Goal: Information Seeking & Learning: Learn about a topic

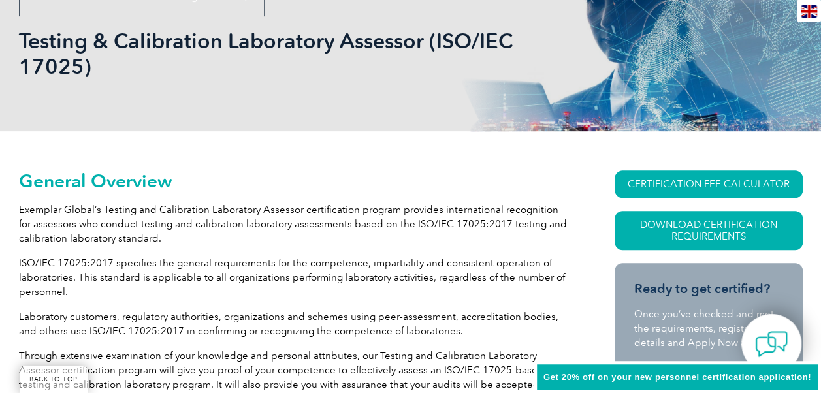
scroll to position [161, 0]
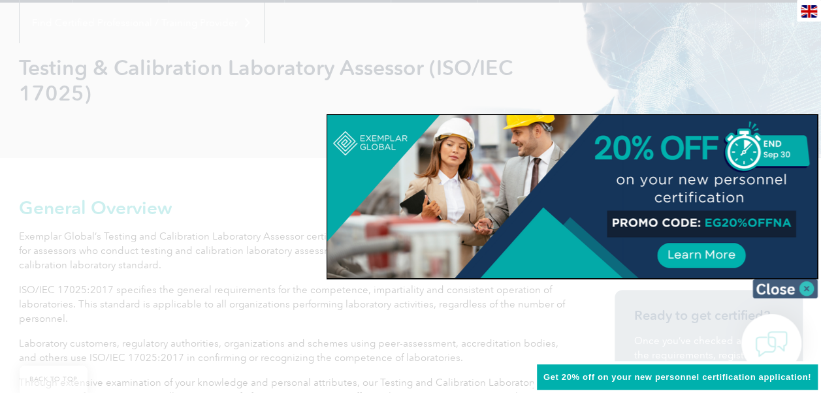
click at [770, 281] on img at bounding box center [784, 289] width 65 height 20
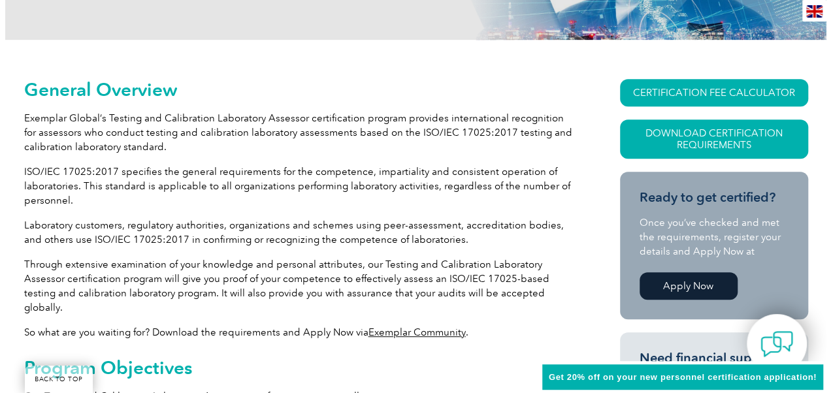
scroll to position [291, 0]
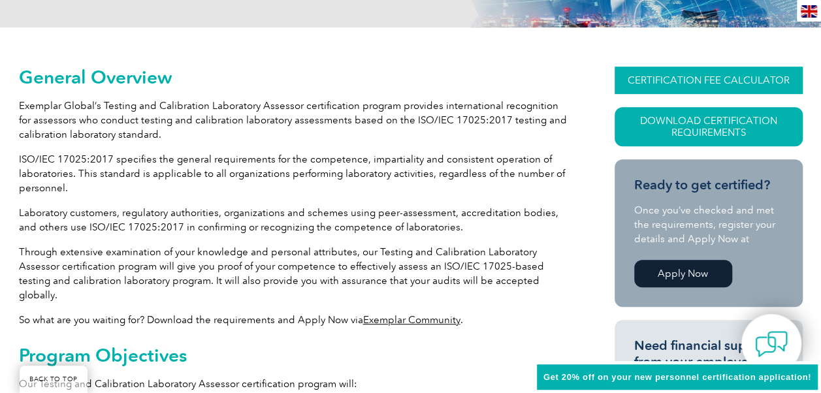
click at [697, 76] on link "CERTIFICATION FEE CALCULATOR" at bounding box center [708, 80] width 188 height 27
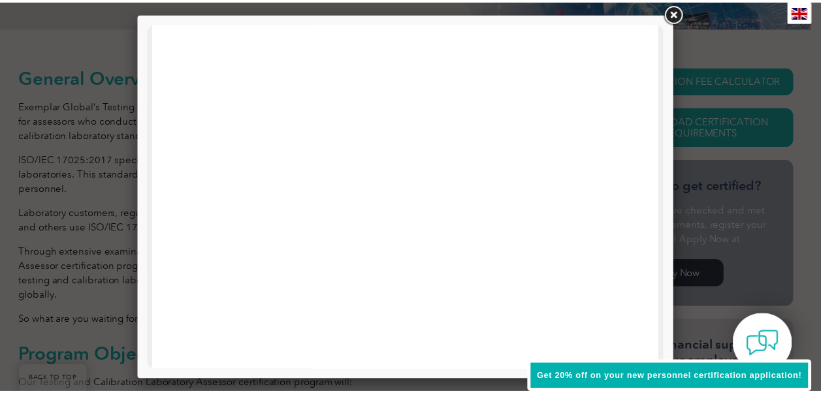
scroll to position [80, 0]
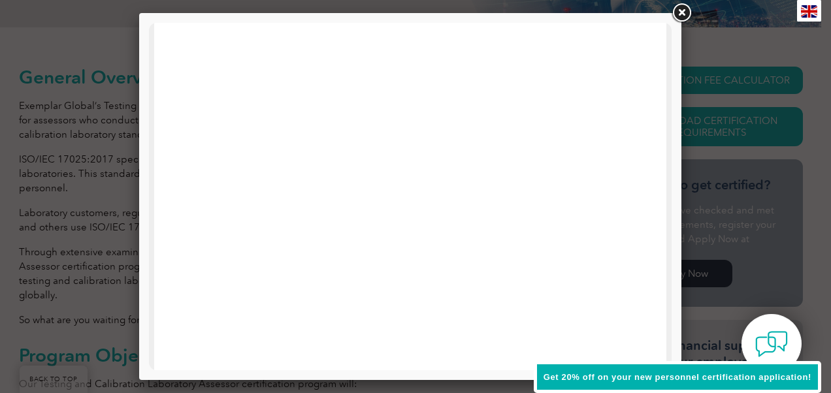
click at [682, 8] on link at bounding box center [681, 13] width 24 height 24
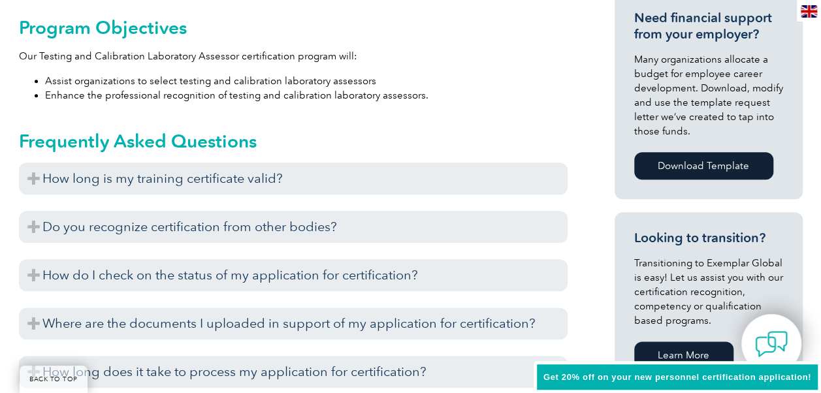
scroll to position [683, 0]
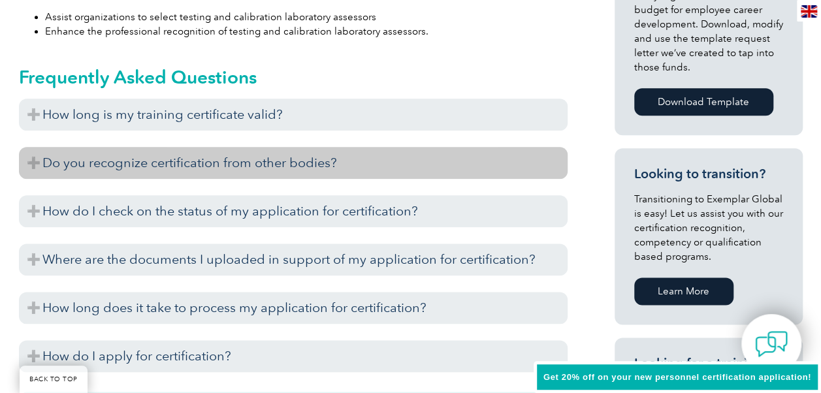
click at [205, 151] on h3 "Do you recognize certification from other bodies?" at bounding box center [293, 163] width 549 height 32
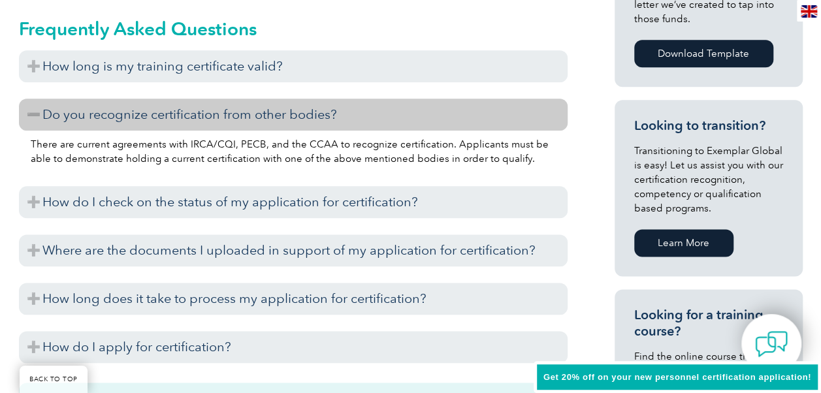
scroll to position [748, 0]
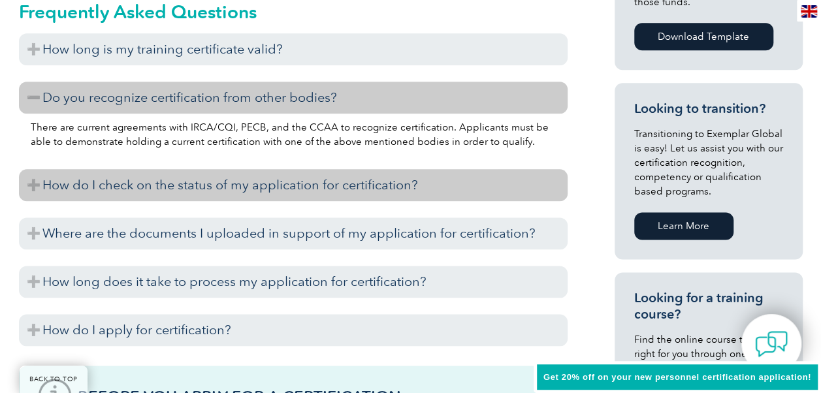
click at [232, 169] on h3 "How do I check on the status of my application for certification?" at bounding box center [293, 185] width 549 height 32
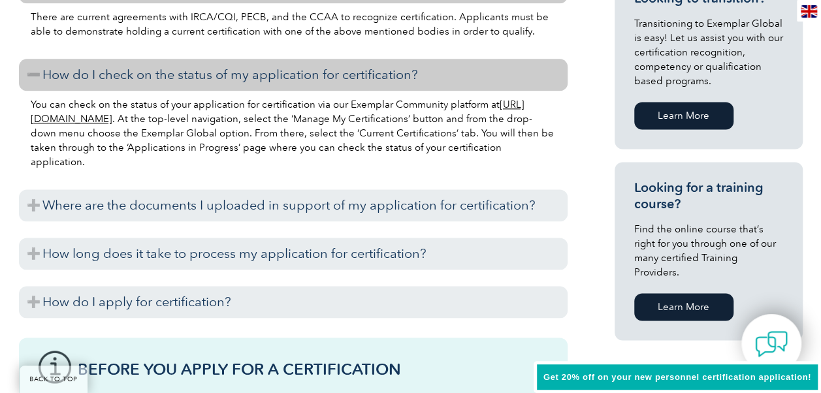
scroll to position [879, 0]
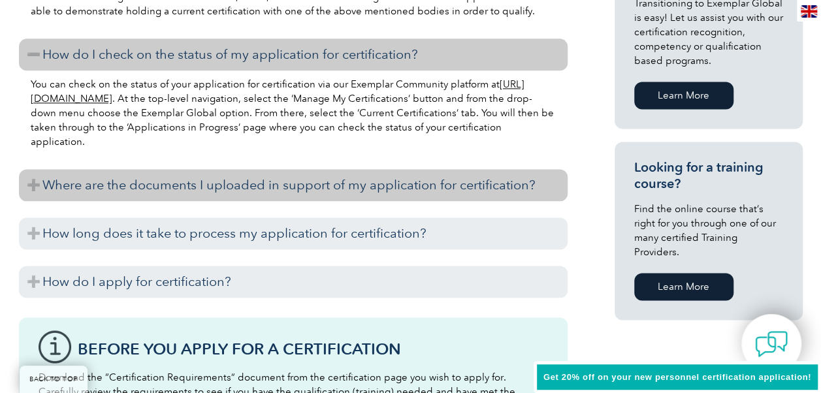
click at [307, 170] on h3 "Where are the documents I uploaded in support of my application for certificati…" at bounding box center [293, 185] width 549 height 32
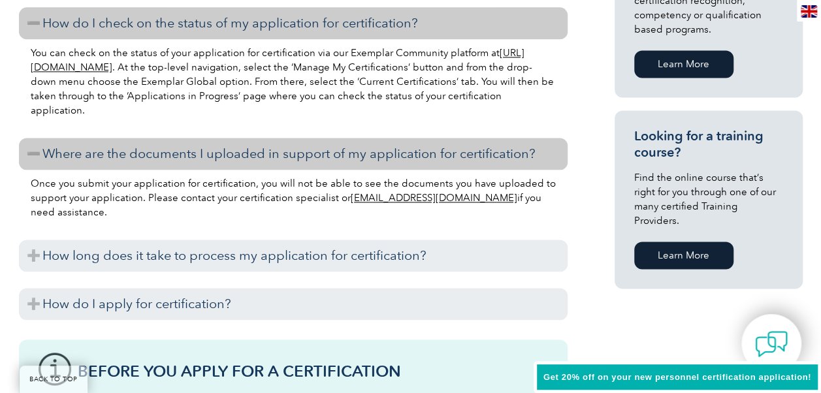
scroll to position [1010, 0]
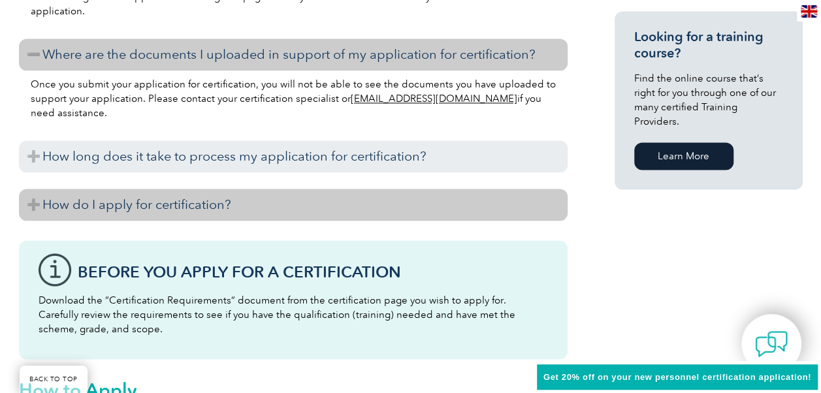
click at [167, 189] on h3 "How do I apply for certification?" at bounding box center [293, 205] width 549 height 32
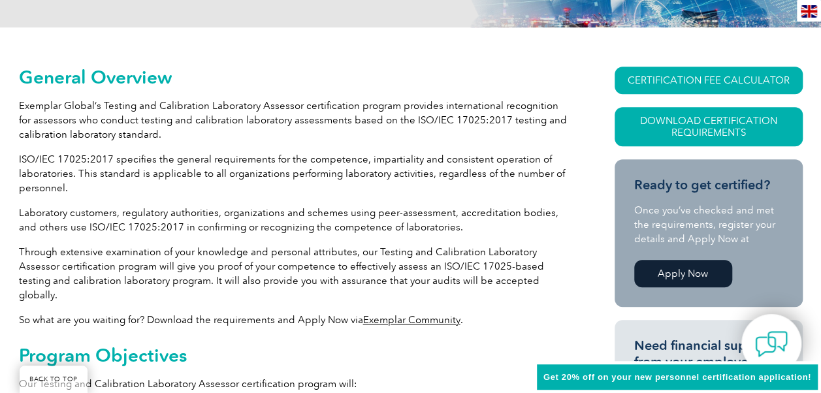
scroll to position [0, 0]
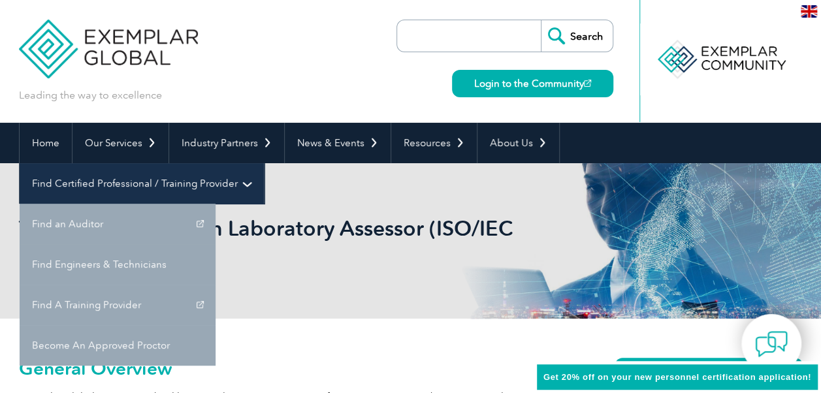
click at [264, 163] on link "Find Certified Professional / Training Provider" at bounding box center [142, 183] width 244 height 40
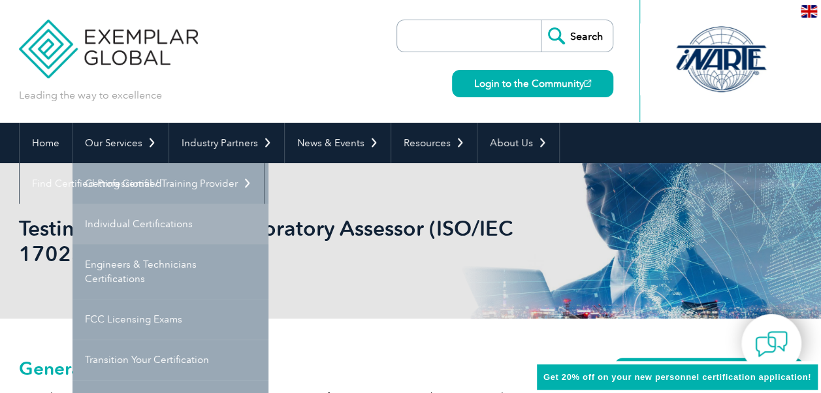
click at [168, 227] on link "Individual Certifications" at bounding box center [170, 224] width 196 height 40
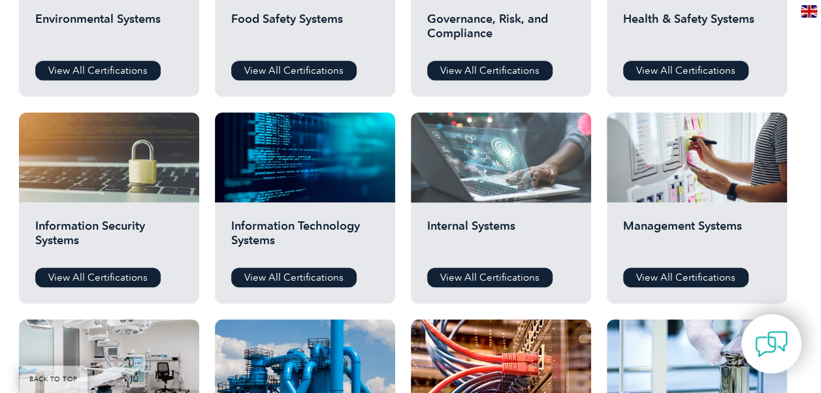
scroll to position [653, 0]
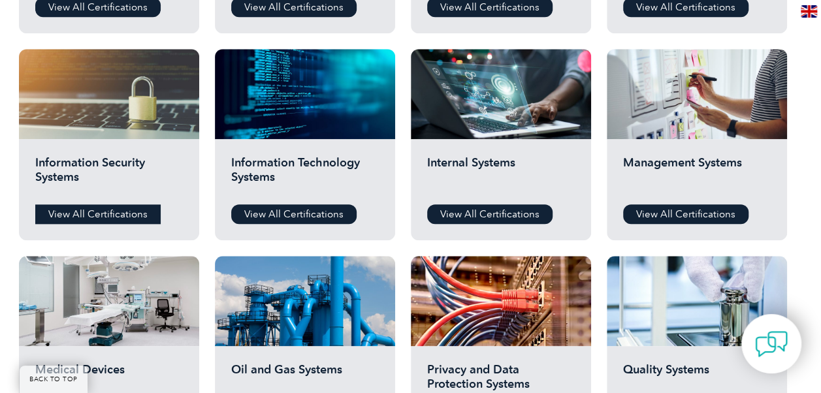
click at [107, 208] on link "View All Certifications" at bounding box center [97, 214] width 125 height 20
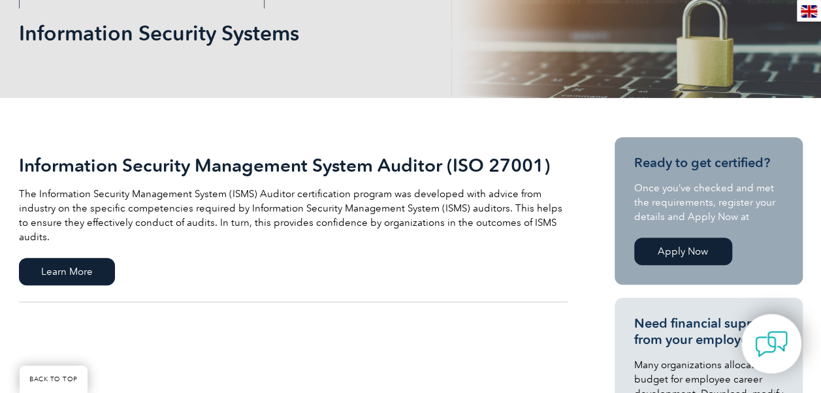
scroll to position [196, 0]
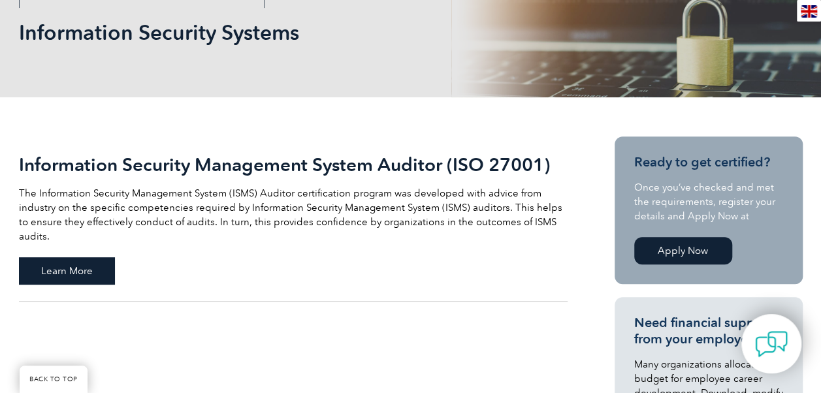
click at [101, 257] on span "Learn More" at bounding box center [67, 270] width 96 height 27
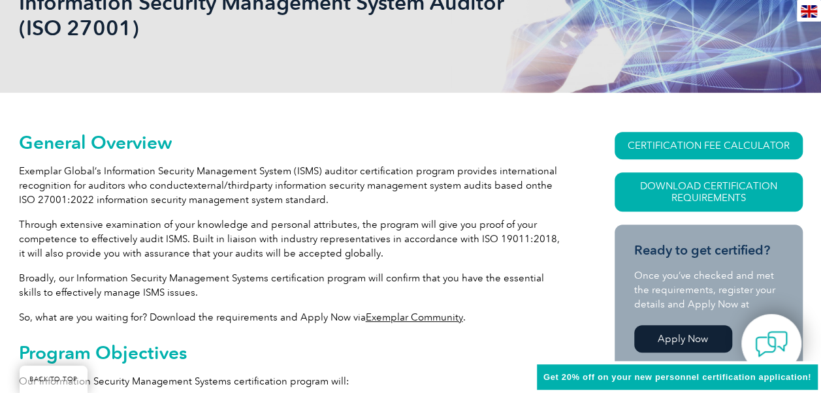
scroll to position [357, 0]
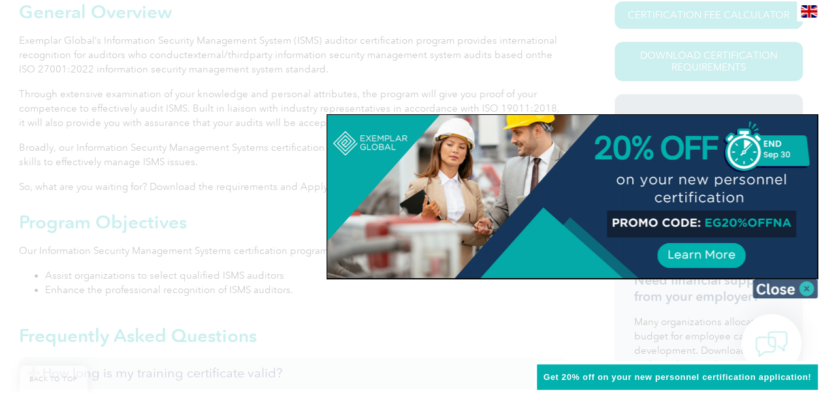
click at [786, 291] on img at bounding box center [784, 289] width 65 height 20
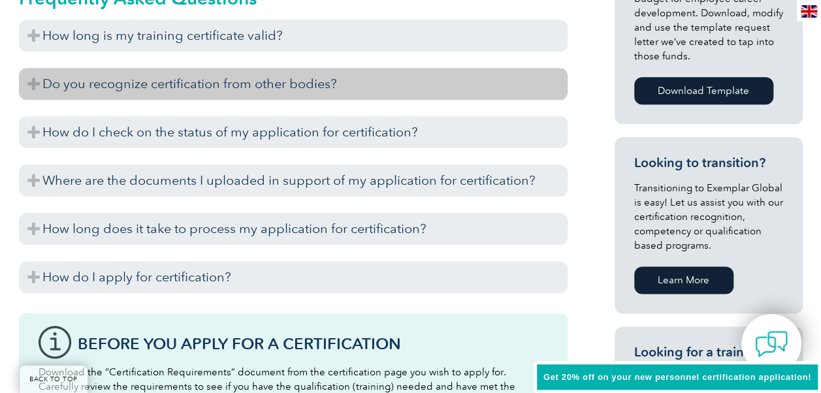
scroll to position [748, 0]
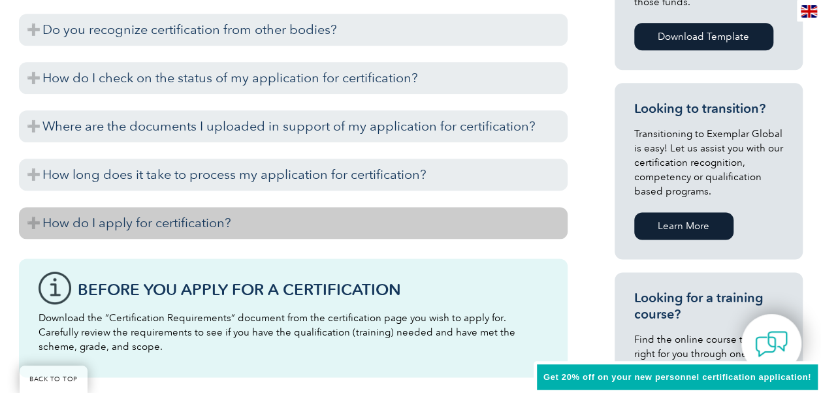
click at [208, 229] on h3 "How do I apply for certification?" at bounding box center [293, 223] width 549 height 32
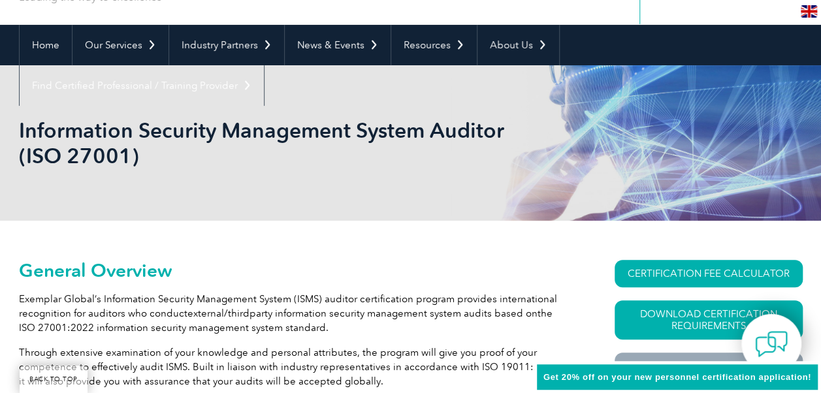
scroll to position [0, 0]
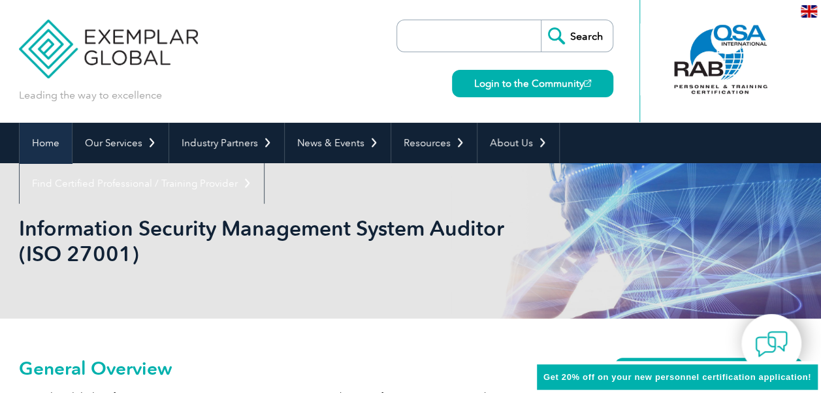
click at [54, 141] on link "Home" at bounding box center [46, 143] width 52 height 40
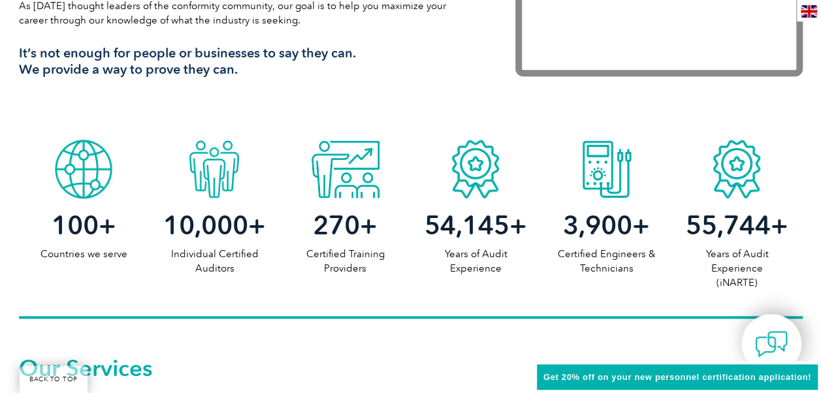
scroll to position [588, 0]
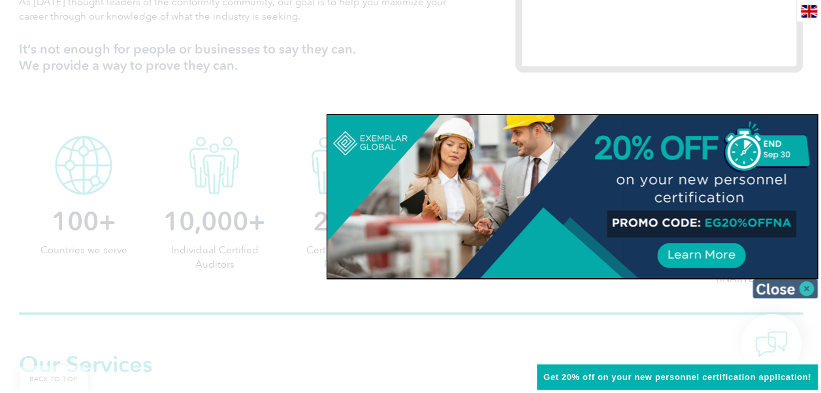
click at [783, 289] on img at bounding box center [784, 289] width 65 height 20
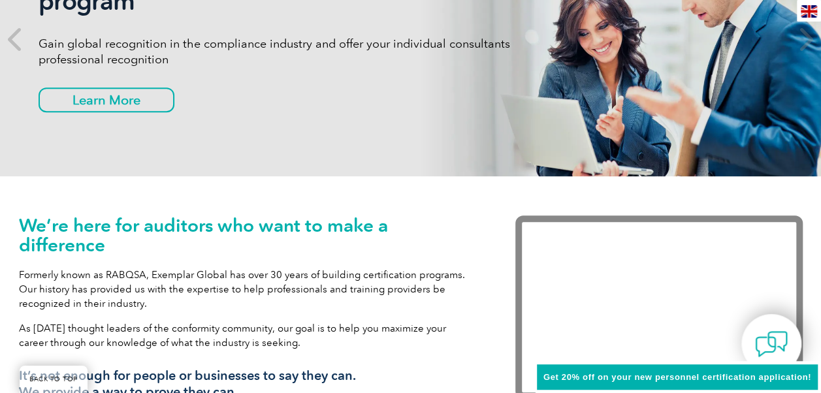
scroll to position [392, 0]
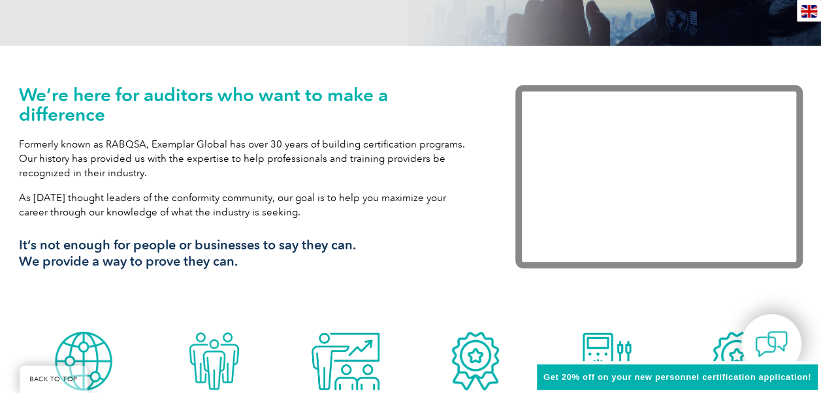
click at [712, 269] on div at bounding box center [645, 178] width 313 height 187
